Goal: Information Seeking & Learning: Learn about a topic

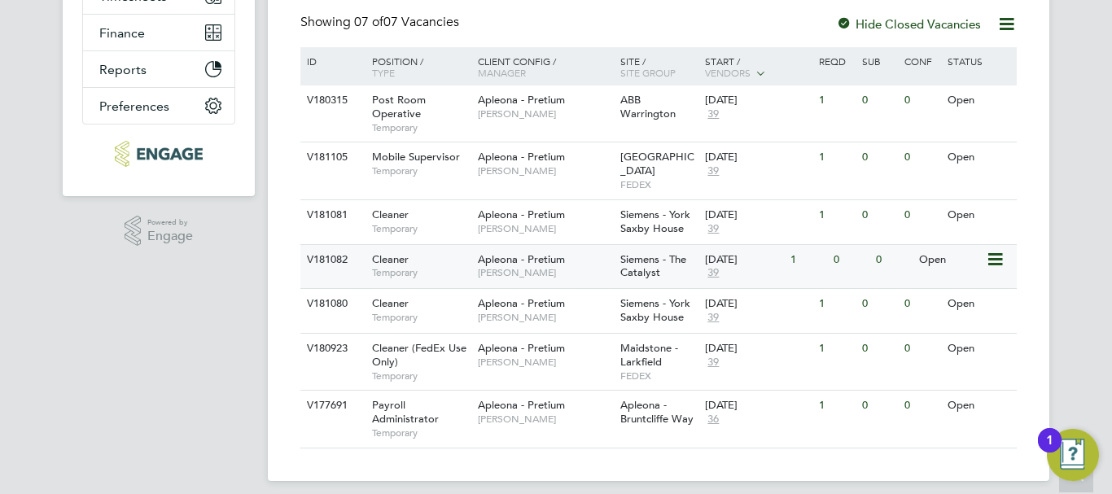
scroll to position [341, 0]
click at [534, 208] on span "Apleona - Pretium" at bounding box center [521, 215] width 87 height 14
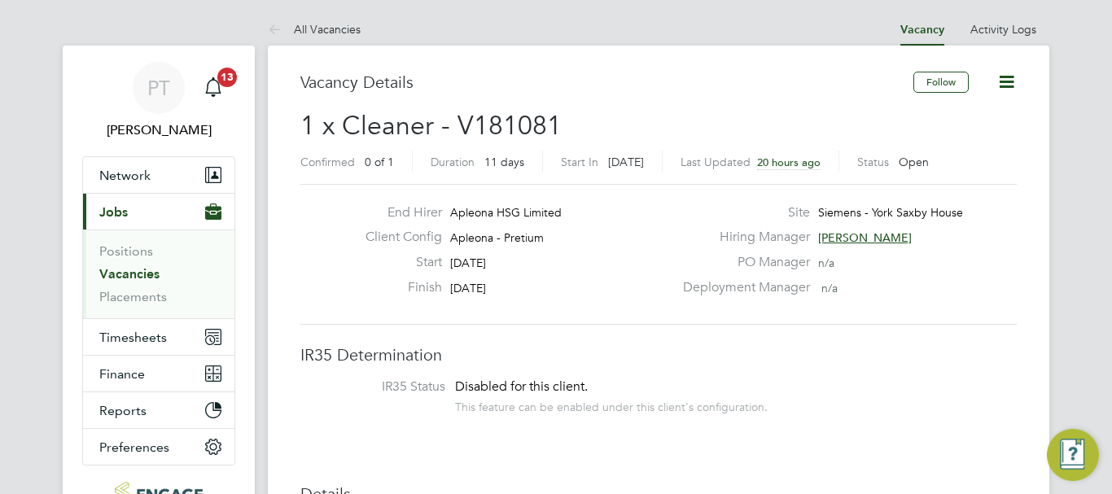
scroll to position [48, 114]
click at [131, 274] on link "Vacancies" at bounding box center [129, 273] width 60 height 15
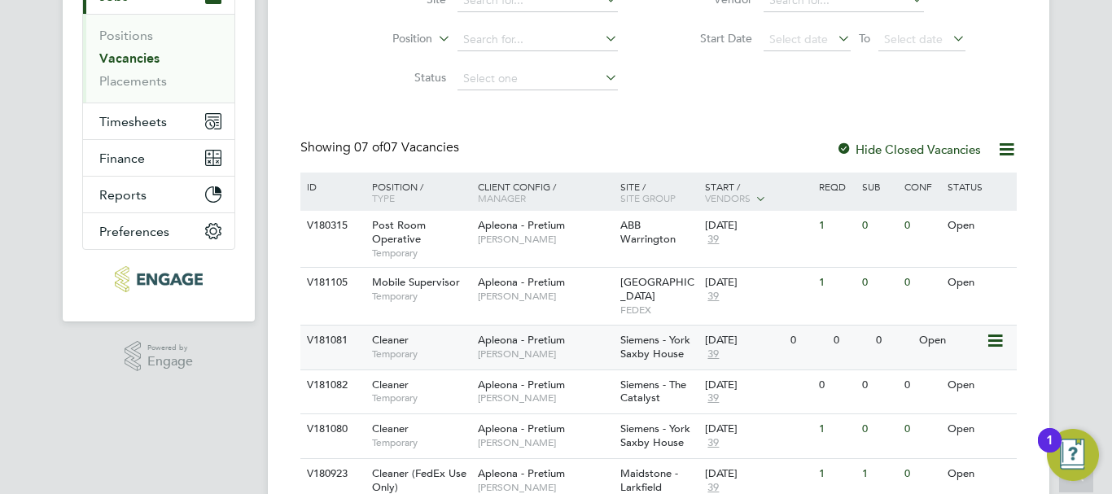
scroll to position [244, 0]
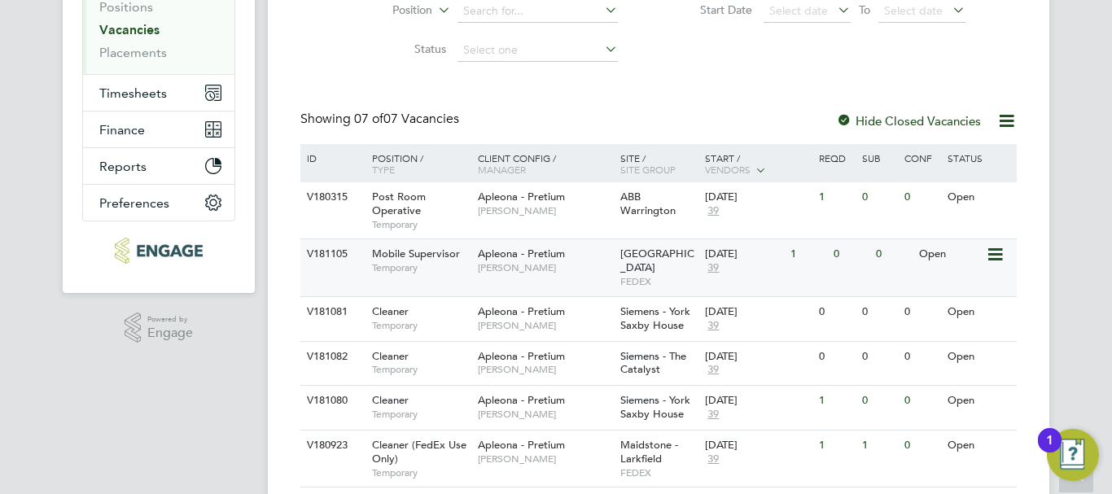
click at [541, 256] on span "Apleona - Pretium" at bounding box center [521, 254] width 87 height 14
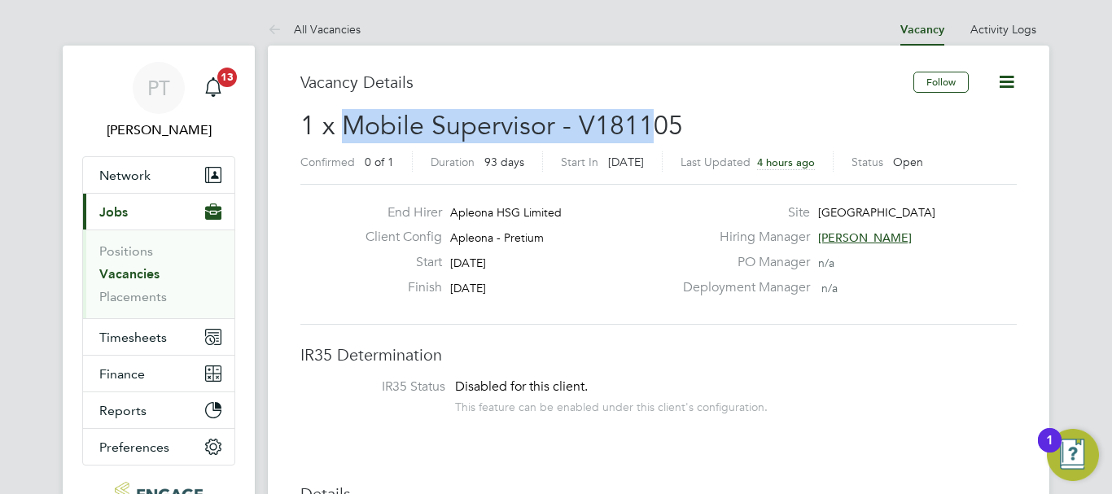
drag, startPoint x: 343, startPoint y: 120, endPoint x: 659, endPoint y: 120, distance: 315.9
click at [659, 120] on span "1 x Mobile Supervisor - V181105" at bounding box center [491, 126] width 383 height 32
